Goal: Entertainment & Leisure: Consume media (video, audio)

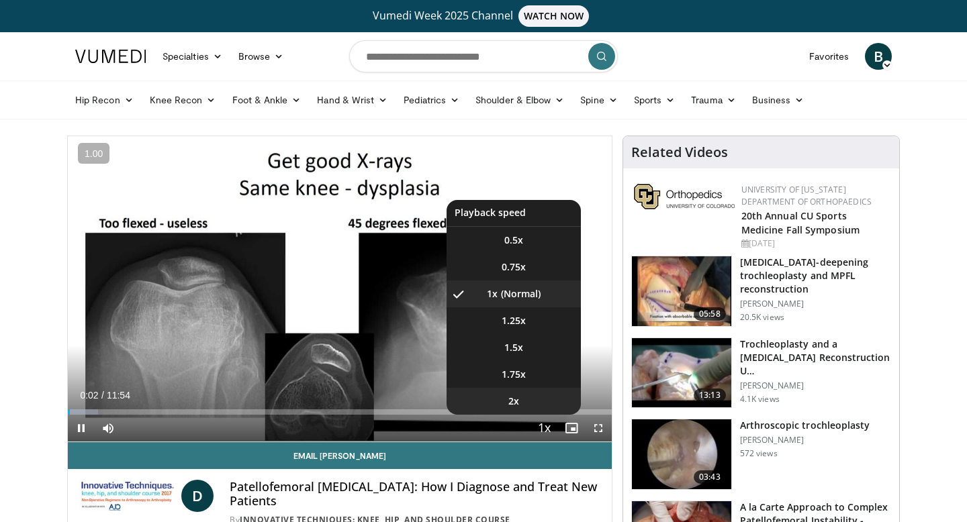
click at [505, 400] on li "2x" at bounding box center [514, 401] width 134 height 27
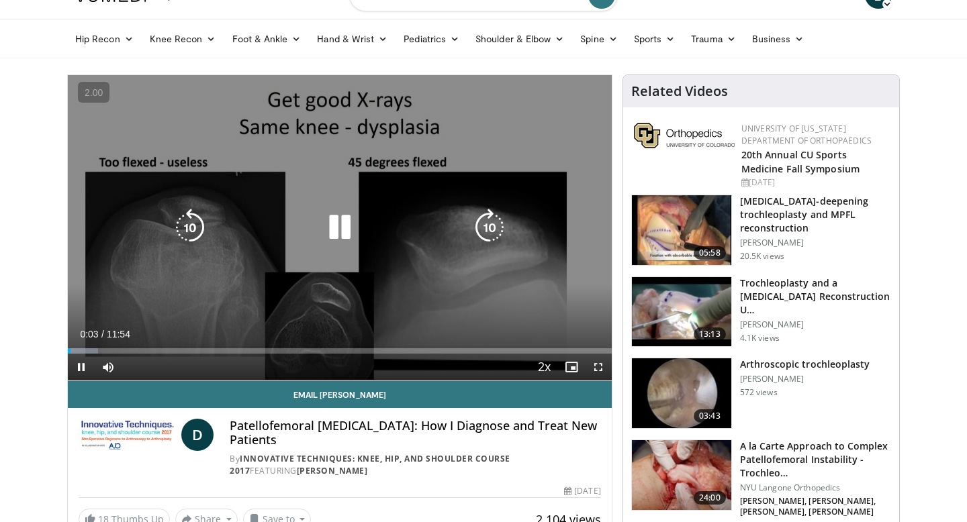
scroll to position [67, 0]
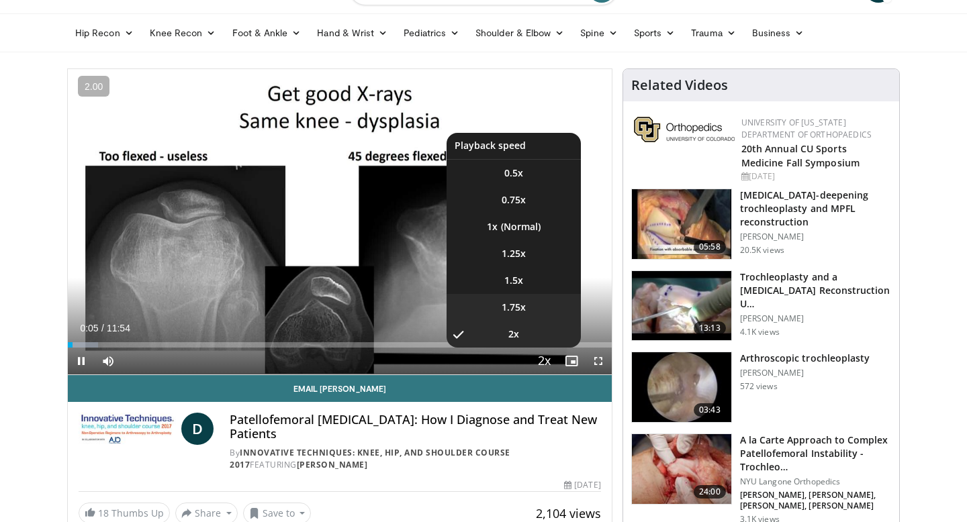
click at [524, 310] on span "1.75x" at bounding box center [514, 307] width 24 height 13
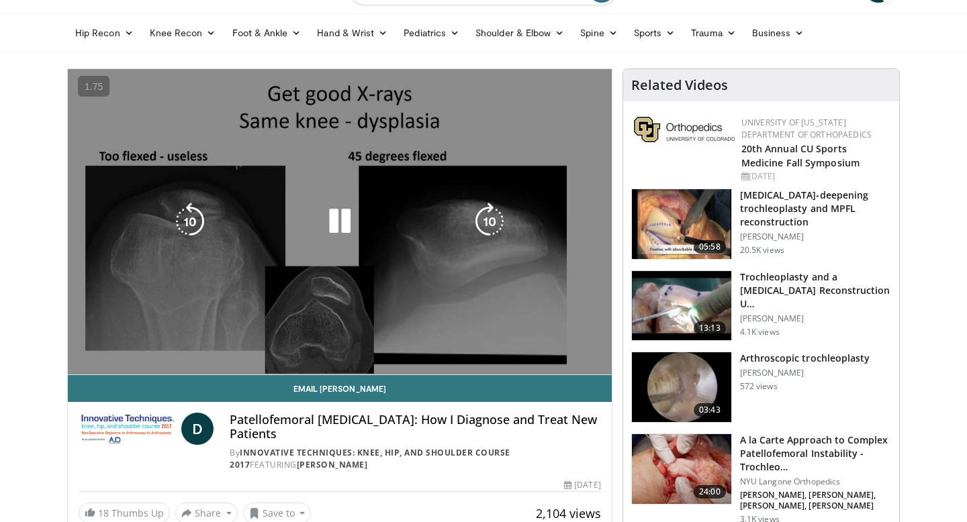
click at [335, 221] on icon "Video Player" at bounding box center [340, 222] width 38 height 38
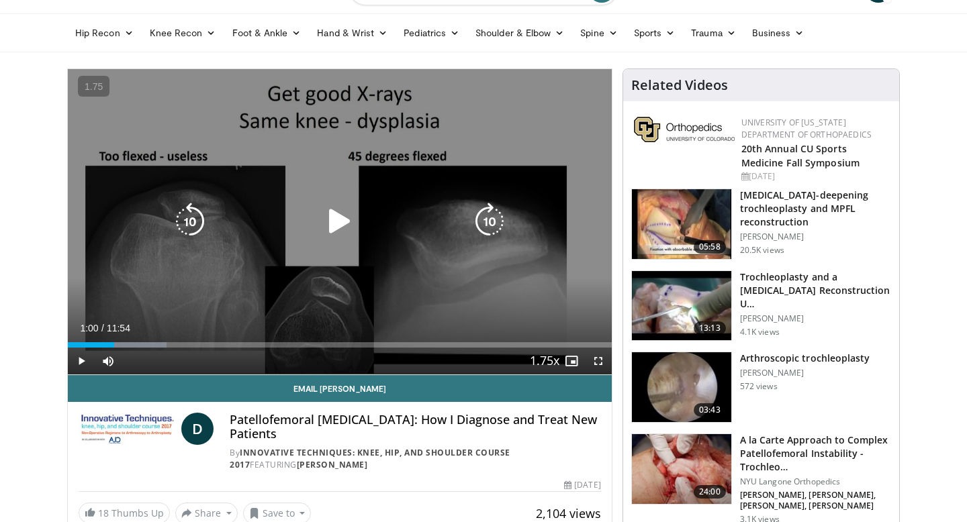
click at [428, 203] on div "10 seconds Tap to unmute" at bounding box center [340, 222] width 544 height 306
click at [435, 279] on div "10 seconds Tap to unmute" at bounding box center [340, 222] width 544 height 306
click at [432, 281] on div "10 seconds Tap to unmute" at bounding box center [340, 222] width 544 height 306
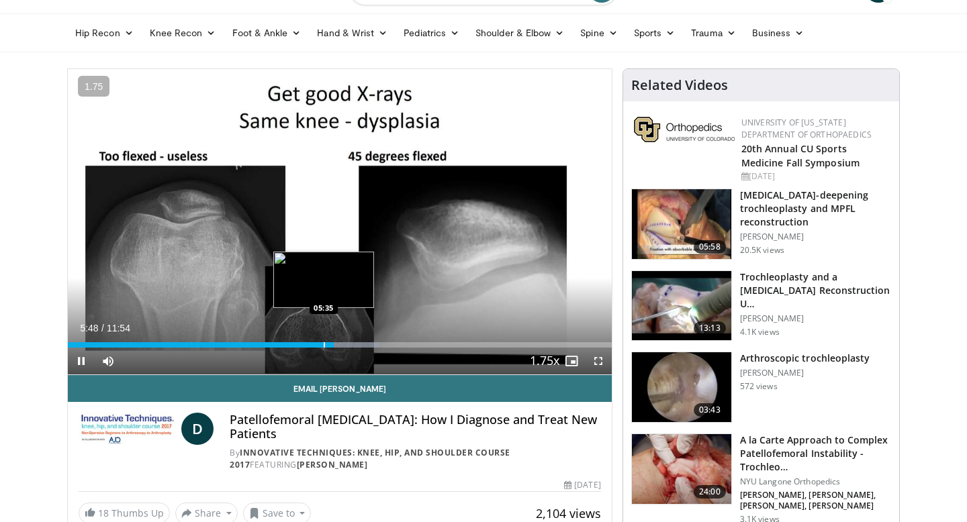
click at [324, 345] on div "Progress Bar" at bounding box center [324, 344] width 1 height 5
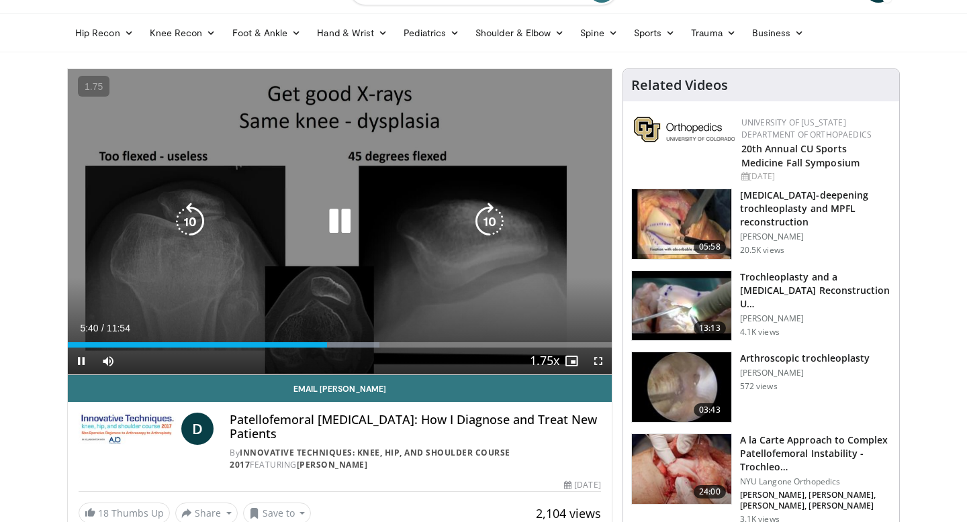
click at [399, 195] on div "10 seconds Tap to unmute" at bounding box center [340, 222] width 544 height 306
click at [342, 243] on div "10 seconds Tap to unmute" at bounding box center [340, 222] width 544 height 306
click at [346, 124] on div "10 seconds Tap to unmute" at bounding box center [340, 222] width 544 height 306
